Goal: Task Accomplishment & Management: Manage account settings

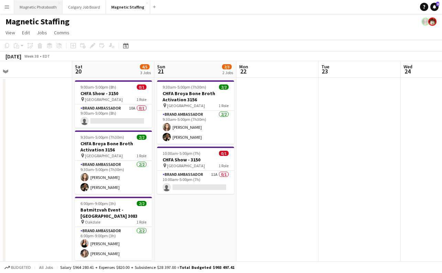
click at [29, 10] on button "Magnetic Photobooth Close" at bounding box center [38, 6] width 48 height 13
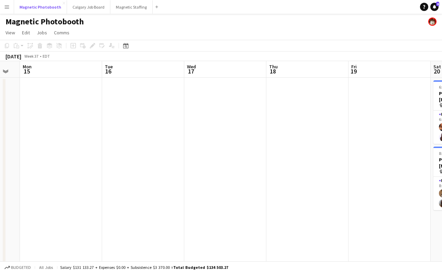
scroll to position [0, 257]
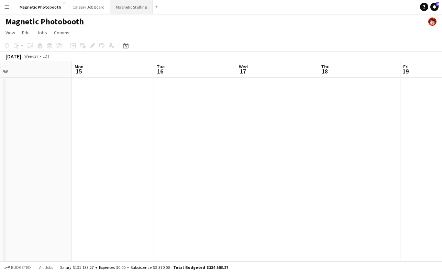
click at [127, 11] on button "Magnetic Staffing Close" at bounding box center [131, 6] width 42 height 13
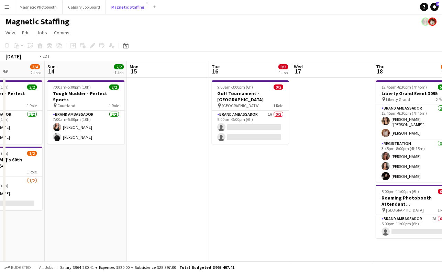
scroll to position [0, 203]
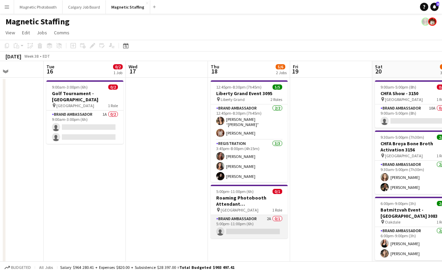
click at [230, 232] on app-card-role "Brand Ambassador 2A 0/1 5:00pm-11:00pm (6h) single-neutral-actions" at bounding box center [249, 226] width 77 height 23
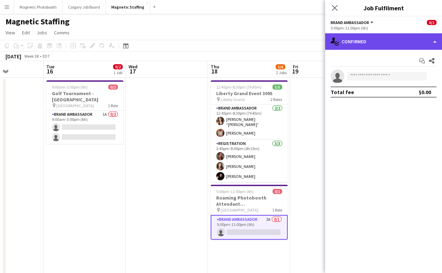
click at [392, 47] on div "single-neutral-actions-check-2 Confirmed" at bounding box center [383, 41] width 117 height 16
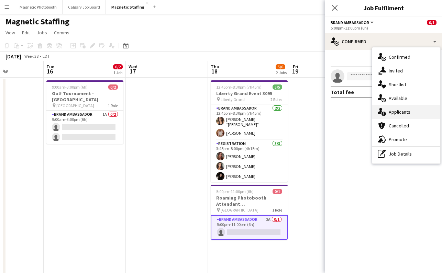
click at [402, 114] on div "single-neutral-actions-information Applicants" at bounding box center [406, 112] width 68 height 14
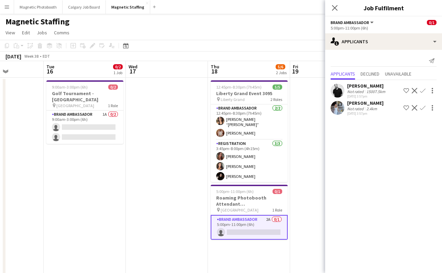
click at [364, 89] on div "[PERSON_NAME]" at bounding box center [367, 86] width 40 height 6
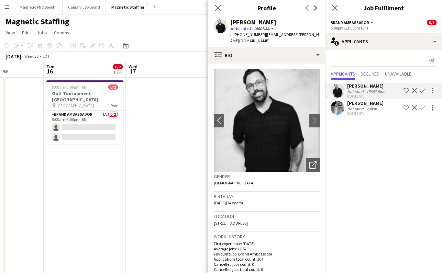
click at [356, 108] on div "Not rated" at bounding box center [356, 108] width 18 height 5
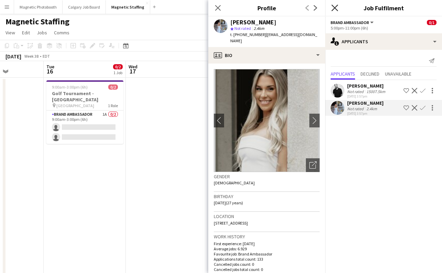
click at [336, 7] on icon at bounding box center [334, 7] width 7 height 7
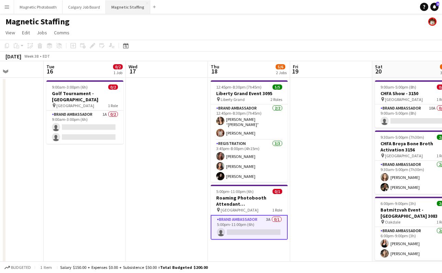
click at [127, 8] on button "Magnetic Staffing Close" at bounding box center [128, 6] width 44 height 13
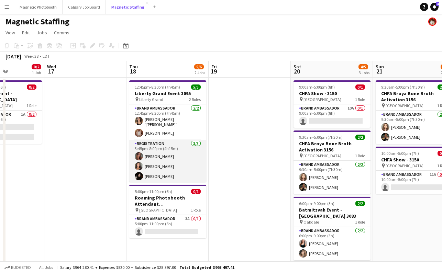
scroll to position [0, 263]
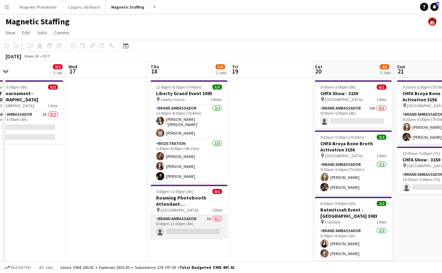
click at [172, 230] on app-card-role "Brand Ambassador 3A 0/1 5:00pm-11:00pm (6h) single-neutral-actions" at bounding box center [189, 226] width 77 height 23
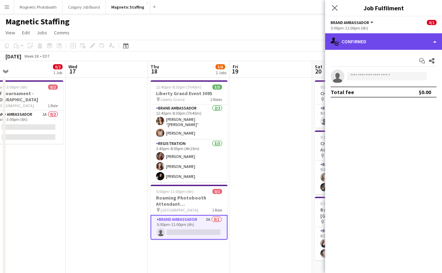
click at [374, 42] on div "single-neutral-actions-check-2 Confirmed" at bounding box center [383, 41] width 117 height 16
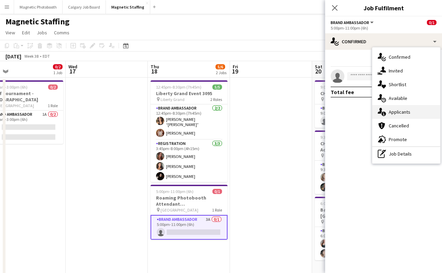
click at [400, 112] on div "single-neutral-actions-information Applicants" at bounding box center [406, 112] width 68 height 14
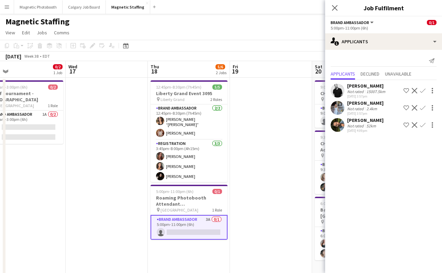
click at [369, 120] on div "[PERSON_NAME]" at bounding box center [365, 120] width 36 height 6
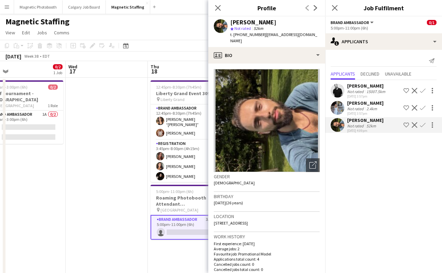
click at [378, 107] on div "Not rated 2.4km" at bounding box center [365, 108] width 36 height 5
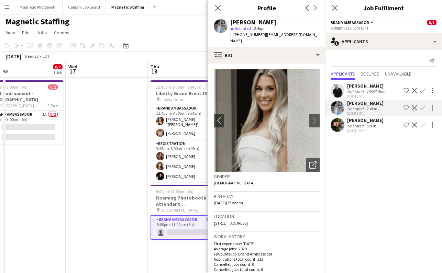
click at [382, 91] on div "15007.5km" at bounding box center [376, 91] width 22 height 5
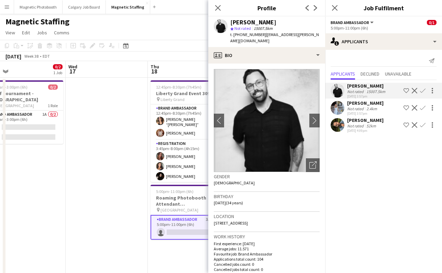
click at [371, 104] on div "[PERSON_NAME]" at bounding box center [365, 103] width 36 height 6
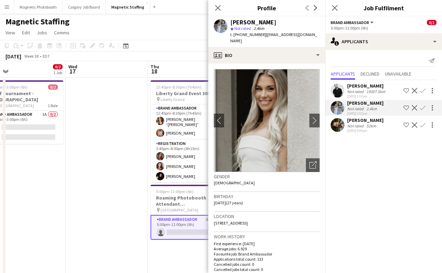
click at [421, 109] on app-icon "Confirm" at bounding box center [422, 107] width 5 height 5
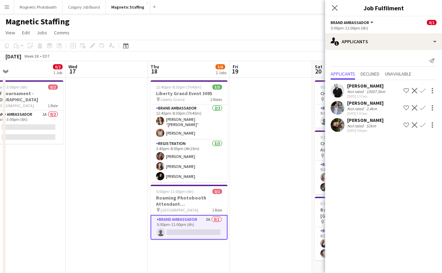
click at [421, 109] on app-icon "Confirm" at bounding box center [422, 107] width 5 height 5
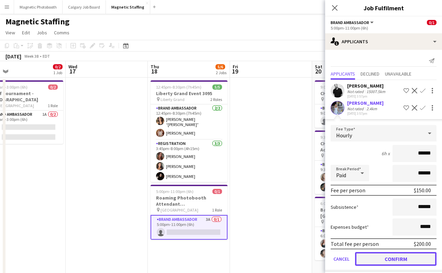
click at [371, 259] on button "Confirm" at bounding box center [395, 259] width 81 height 14
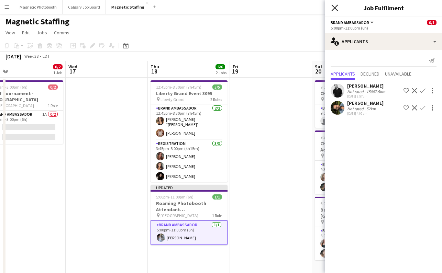
click at [335, 8] on icon at bounding box center [334, 7] width 7 height 7
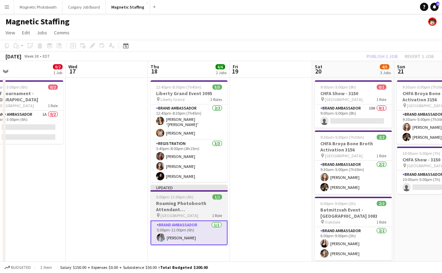
click at [188, 194] on span "5:00pm-11:00pm (6h)" at bounding box center [174, 196] width 37 height 5
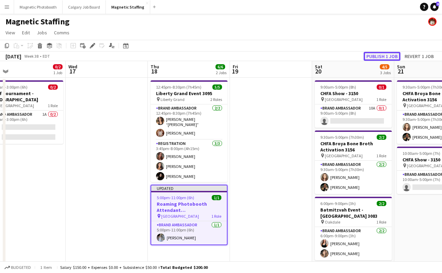
click at [378, 57] on button "Publish 1 job" at bounding box center [382, 56] width 37 height 9
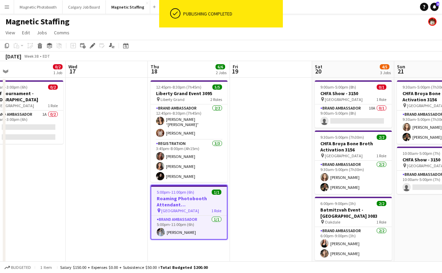
scroll to position [0, 291]
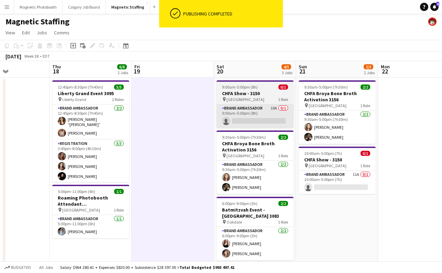
scroll to position [0, 199]
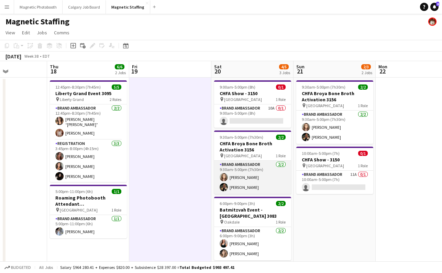
click at [256, 188] on app-card-role "Brand Ambassador [DATE] 9:30am-5:00pm (7h30m) [PERSON_NAME] [PERSON_NAME]" at bounding box center [252, 177] width 77 height 33
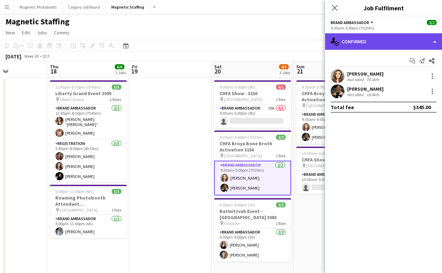
click at [364, 44] on div "single-neutral-actions-check-2 Confirmed" at bounding box center [383, 41] width 117 height 16
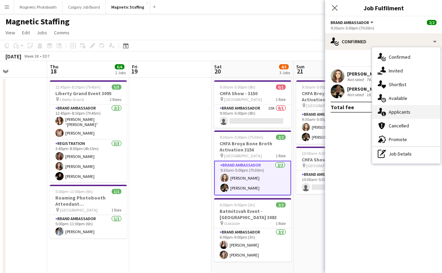
click at [400, 117] on div "single-neutral-actions-information Applicants" at bounding box center [406, 112] width 68 height 14
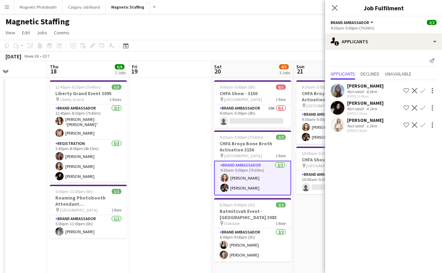
click at [377, 108] on div "4.1km" at bounding box center [371, 108] width 13 height 5
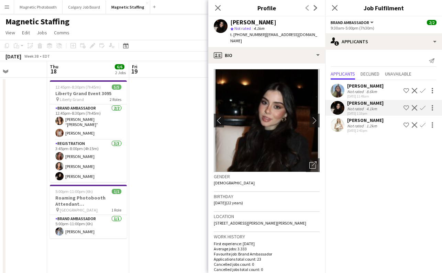
click at [379, 87] on div "[PERSON_NAME] Not rated 8.6km [DATE] 11:49am Shortlist crew Decline Confirm" at bounding box center [383, 91] width 117 height 16
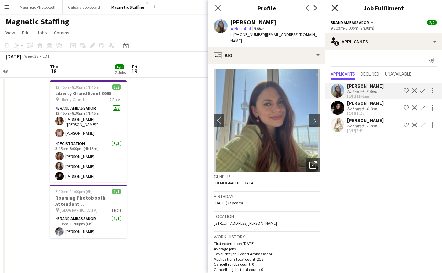
click at [337, 8] on icon "Close pop-in" at bounding box center [334, 7] width 7 height 7
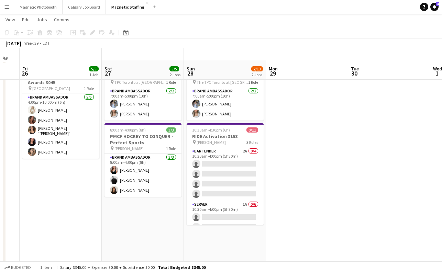
scroll to position [32, 0]
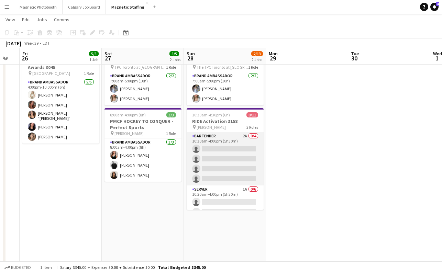
click at [239, 148] on app-card-role "Bartender 2A 0/4 10:30am-4:00pm (5h30m) single-neutral-actions single-neutral-a…" at bounding box center [225, 158] width 77 height 53
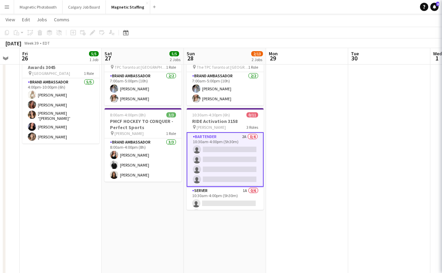
scroll to position [0, 309]
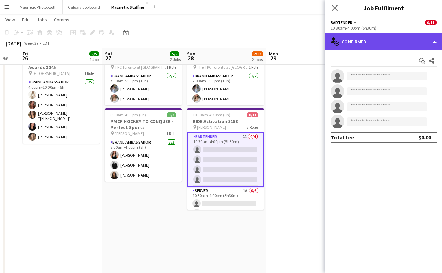
click at [343, 48] on div "single-neutral-actions-check-2 Confirmed" at bounding box center [383, 41] width 117 height 16
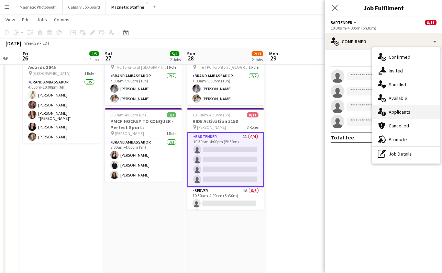
click at [412, 115] on div "single-neutral-actions-information Applicants" at bounding box center [406, 112] width 68 height 14
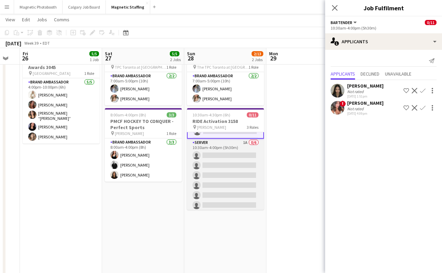
click at [207, 177] on app-card-role "Server 1A 0/6 10:30am-4:00pm (5h30m) single-neutral-actions single-neutral-acti…" at bounding box center [225, 175] width 77 height 73
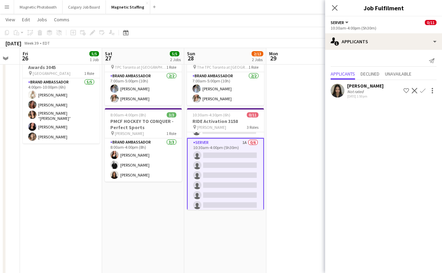
scroll to position [74, 0]
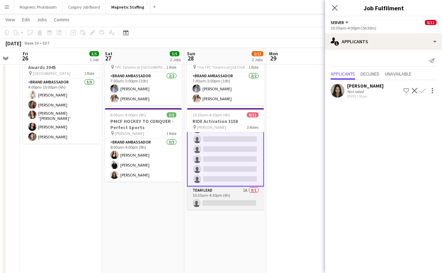
click at [222, 199] on app-card-role "Team Lead 1A 0/1 10:30am-4:30pm (6h) single-neutral-actions" at bounding box center [225, 198] width 77 height 23
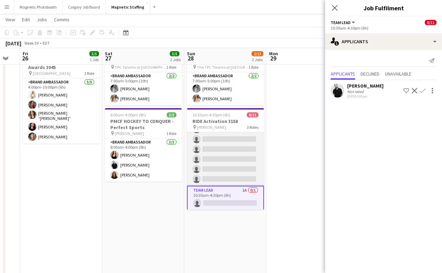
click at [222, 152] on app-card-role "Server 1A 0/6 10:30am-4:00pm (5h30m) single-neutral-actions single-neutral-acti…" at bounding box center [225, 149] width 77 height 73
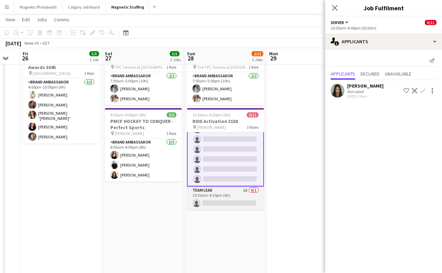
click at [227, 197] on app-card-role "Team Lead 1A 0/1 10:30am-4:30pm (6h) single-neutral-actions" at bounding box center [225, 198] width 77 height 23
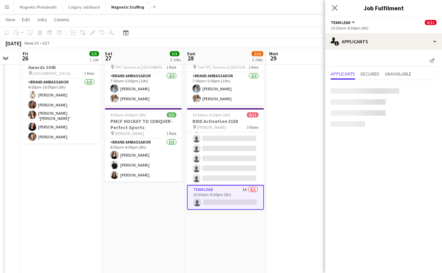
scroll to position [73, 0]
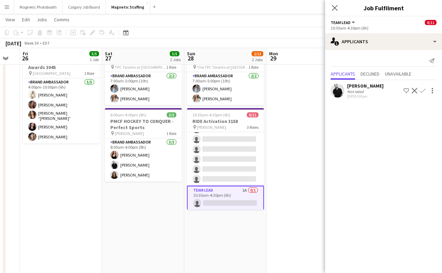
click at [423, 90] on app-icon "Confirm" at bounding box center [422, 90] width 5 height 5
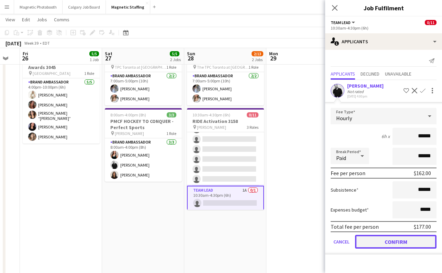
click at [378, 241] on button "Confirm" at bounding box center [395, 242] width 81 height 14
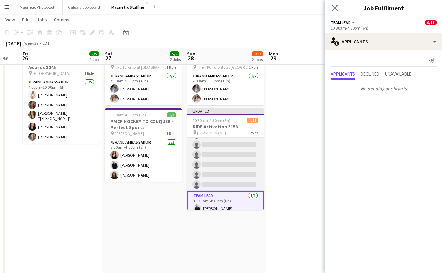
click at [257, 152] on app-card-role "Server 1A 0/6 10:30am-4:00pm (5h30m) single-neutral-actions single-neutral-acti…" at bounding box center [225, 154] width 77 height 73
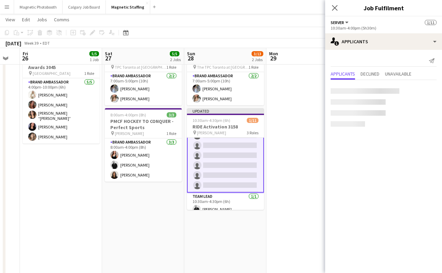
scroll to position [74, 0]
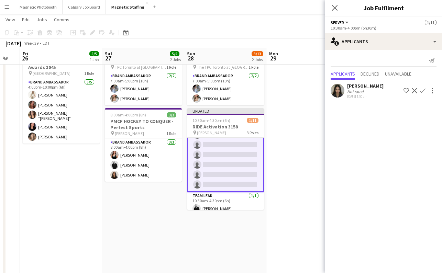
click at [421, 93] on app-icon "Confirm" at bounding box center [422, 90] width 5 height 5
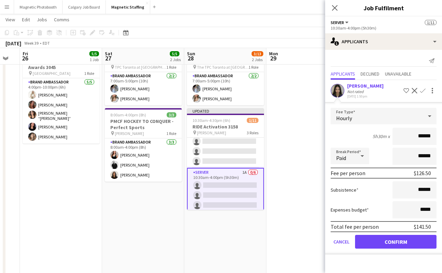
scroll to position [0, 0]
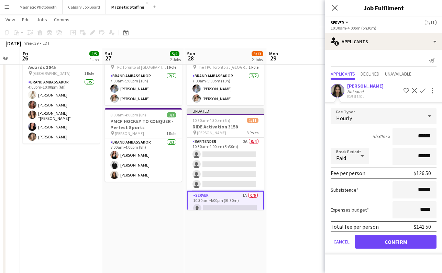
click at [229, 162] on app-card-role "Bartender 2A 0/4 10:30am-4:00pm (5h30m) single-neutral-actions single-neutral-a…" at bounding box center [225, 164] width 77 height 53
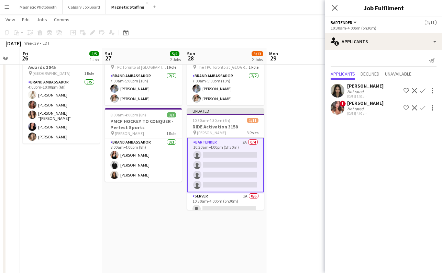
click at [421, 93] on button "Confirm" at bounding box center [423, 91] width 8 height 8
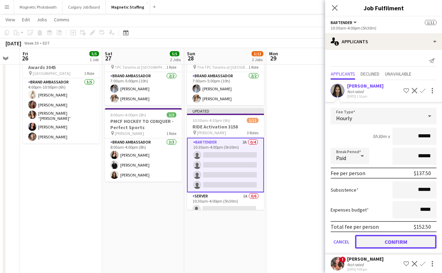
click at [383, 239] on button "Confirm" at bounding box center [395, 242] width 81 height 14
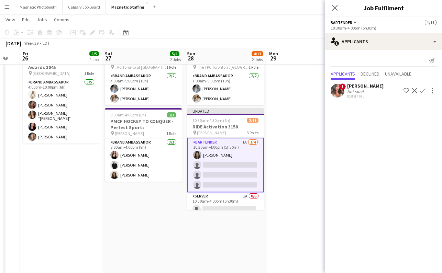
click at [423, 89] on app-icon "Confirm" at bounding box center [422, 90] width 5 height 5
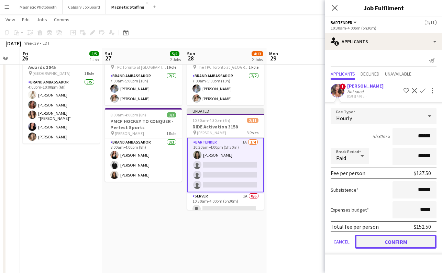
click at [385, 241] on button "Confirm" at bounding box center [395, 242] width 81 height 14
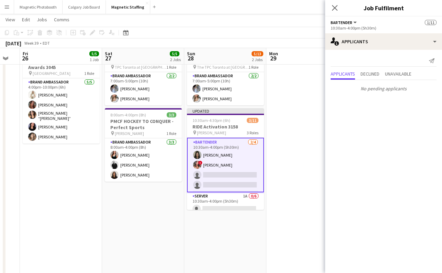
click at [339, 4] on div "Close pop-in" at bounding box center [334, 8] width 19 height 16
click at [336, 6] on icon at bounding box center [334, 7] width 7 height 7
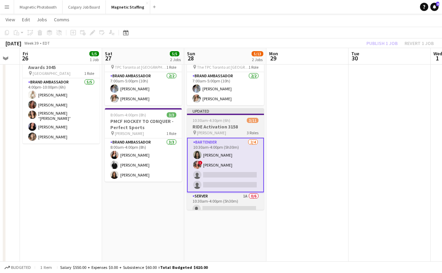
click at [227, 124] on h3 "RIDE Activation 3158" at bounding box center [225, 127] width 77 height 6
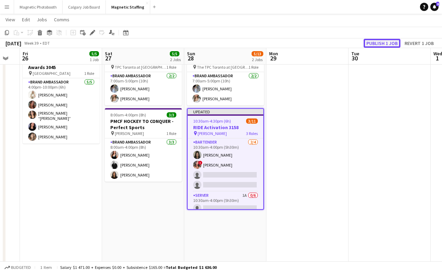
click at [372, 44] on button "Publish 1 job" at bounding box center [382, 43] width 37 height 9
